Goal: Find specific page/section: Find specific page/section

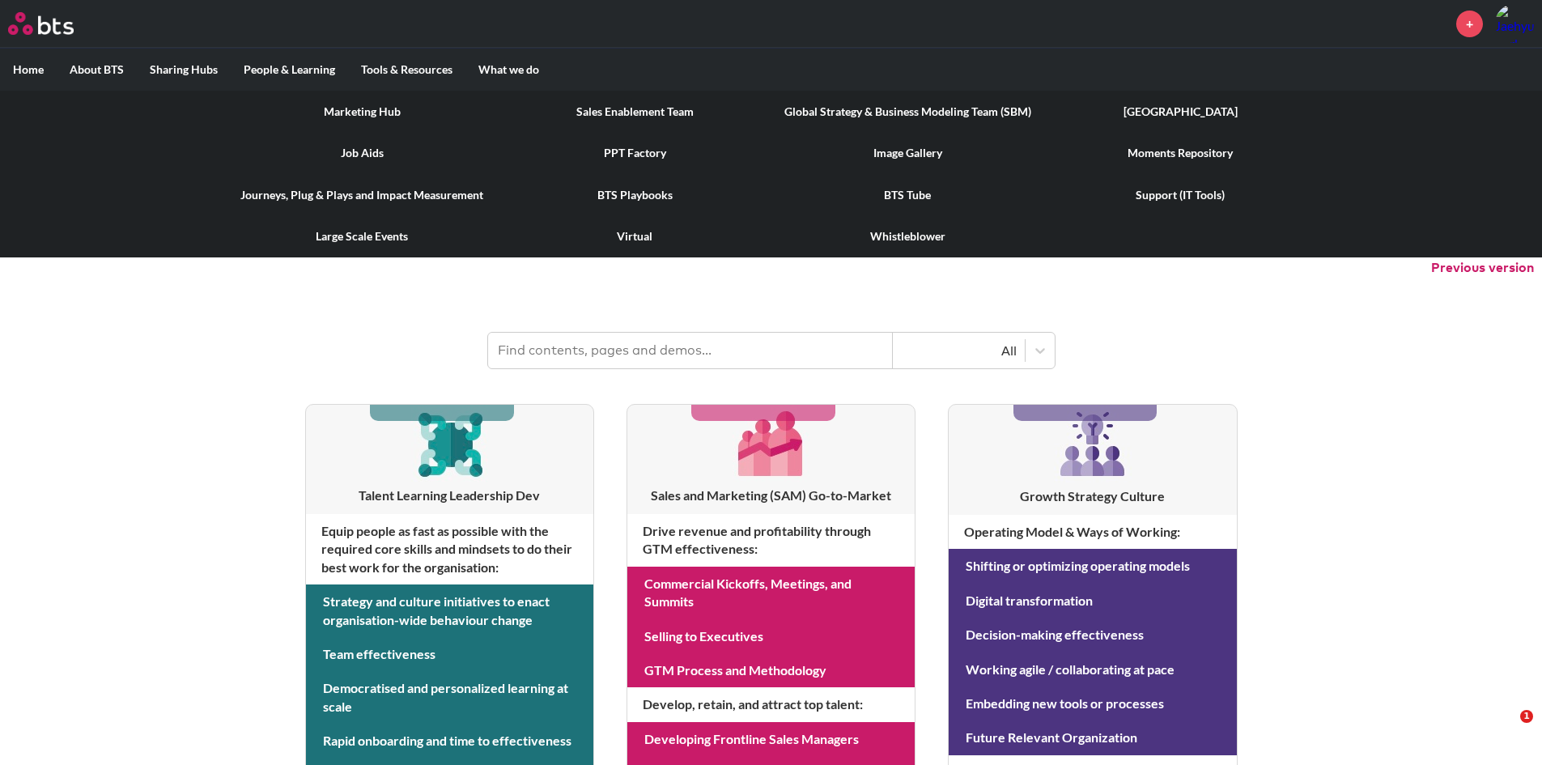
click at [901, 155] on link "Image Gallery" at bounding box center [907, 153] width 273 height 42
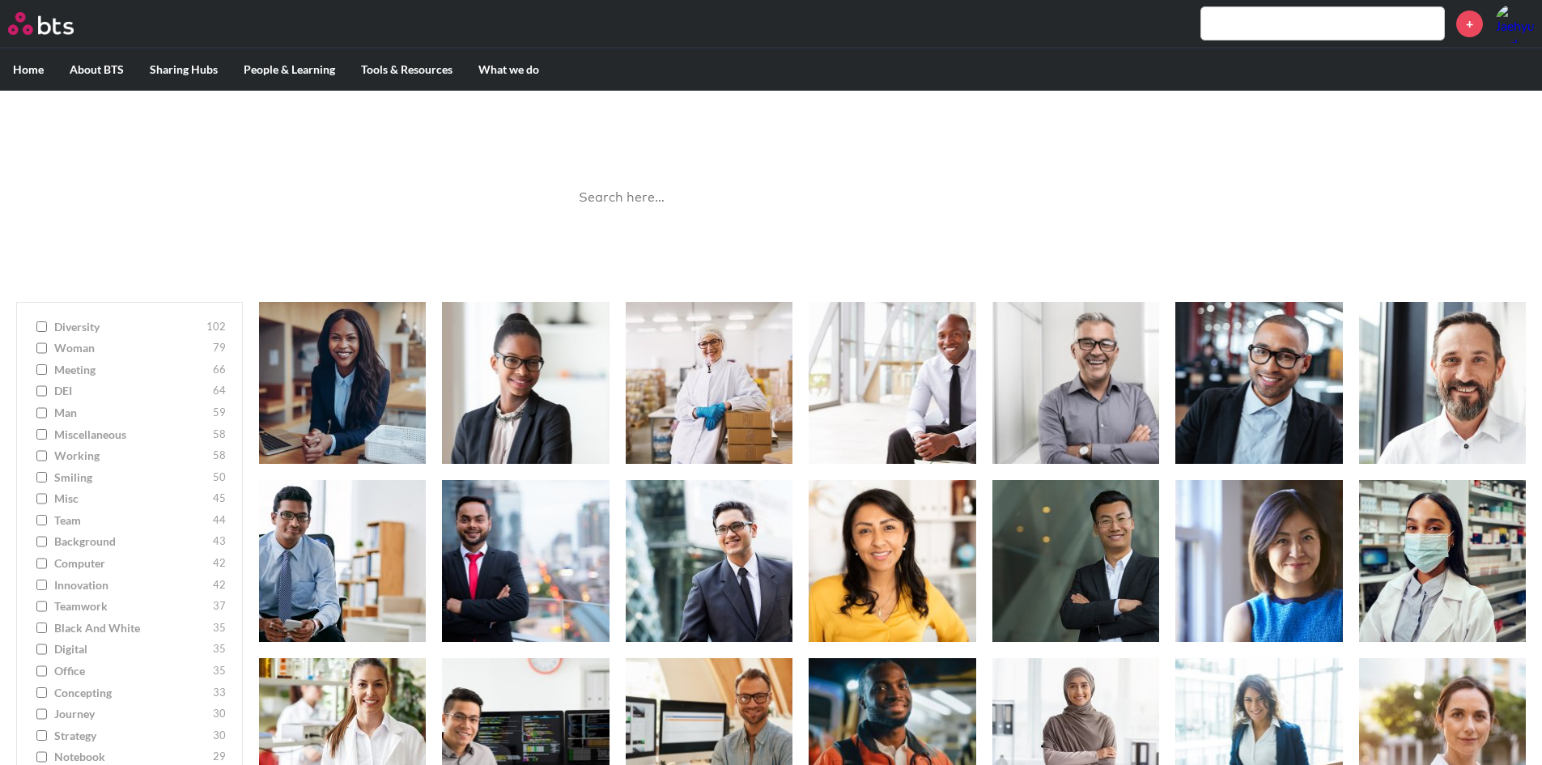
click at [655, 193] on input "search" at bounding box center [771, 197] width 405 height 43
type input "ㅊ"
type input "cave"
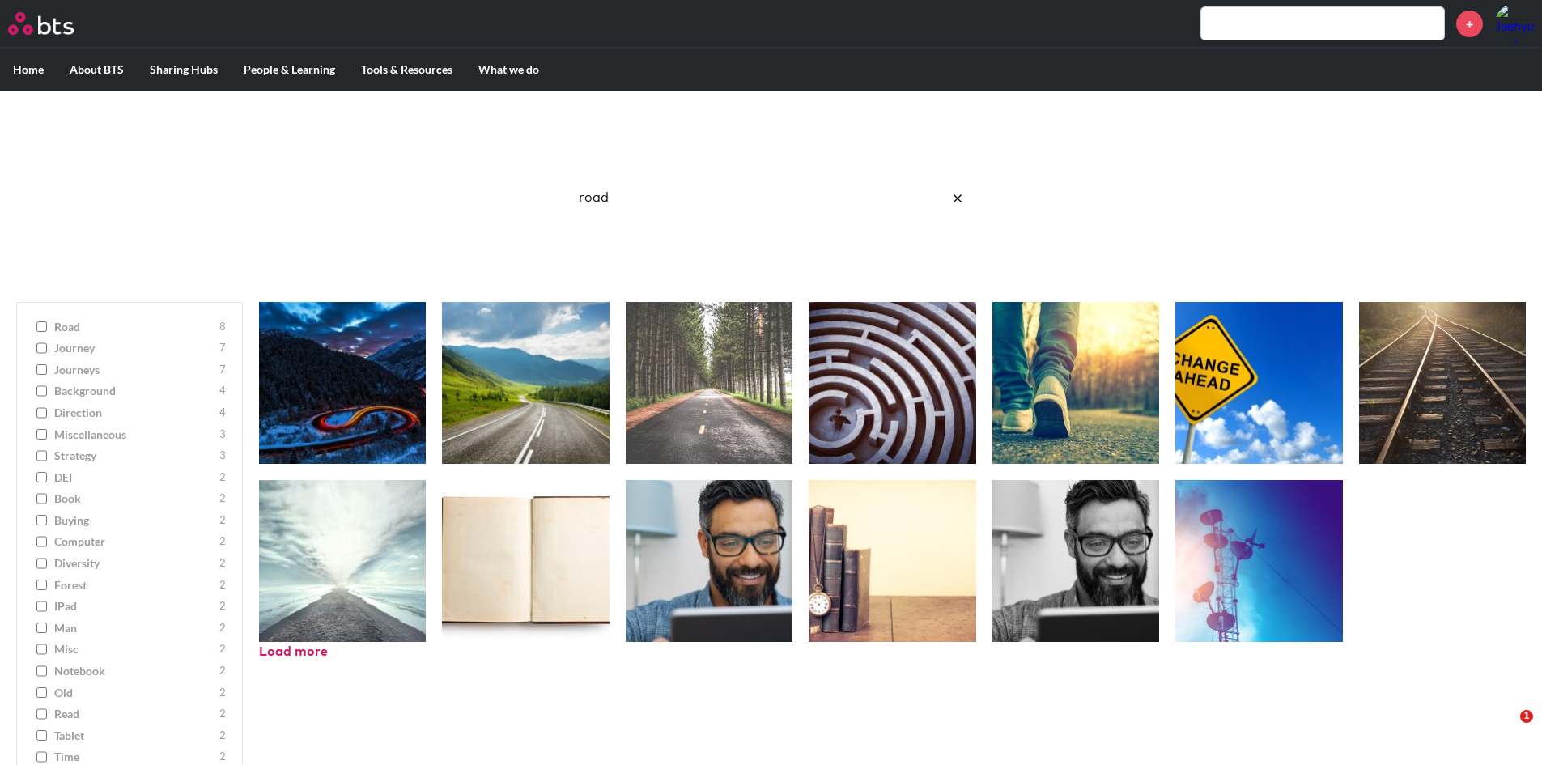
click at [741, 205] on input "road" at bounding box center [771, 197] width 405 height 43
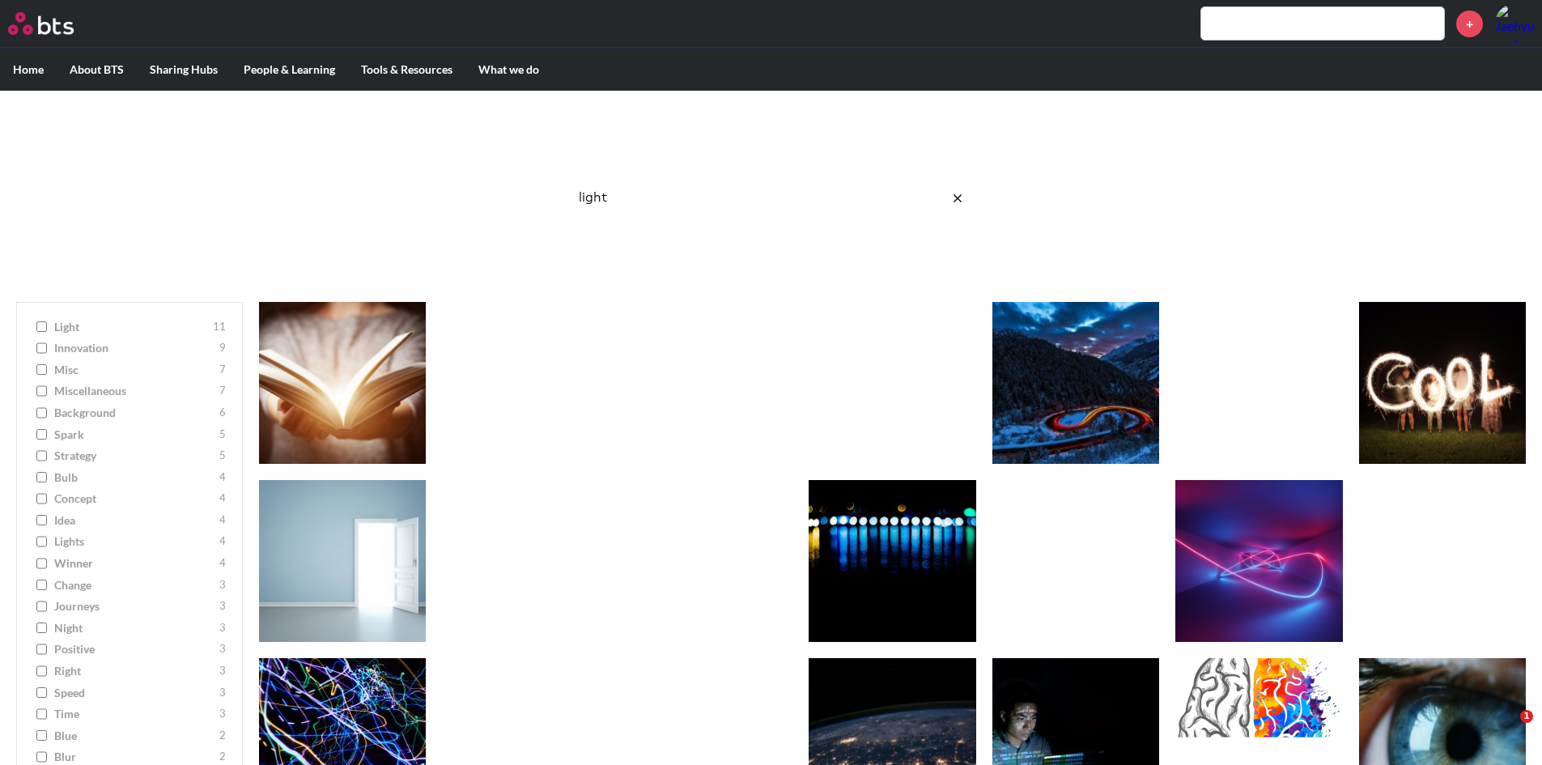
scroll to position [81, 0]
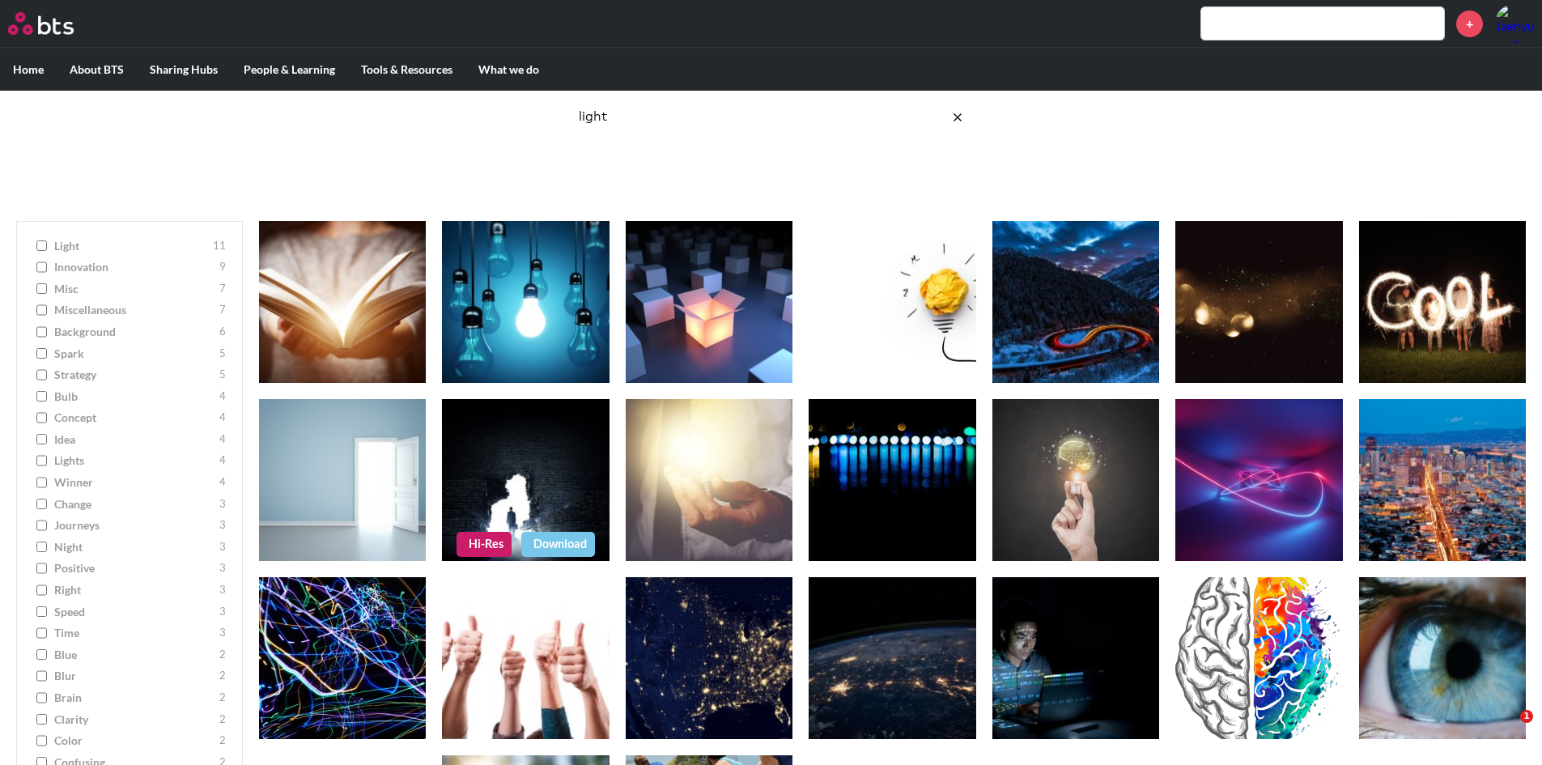
type input "light"
click at [497, 544] on link "Hi-Res" at bounding box center [483, 544] width 55 height 24
